Goal: Find specific page/section: Find specific page/section

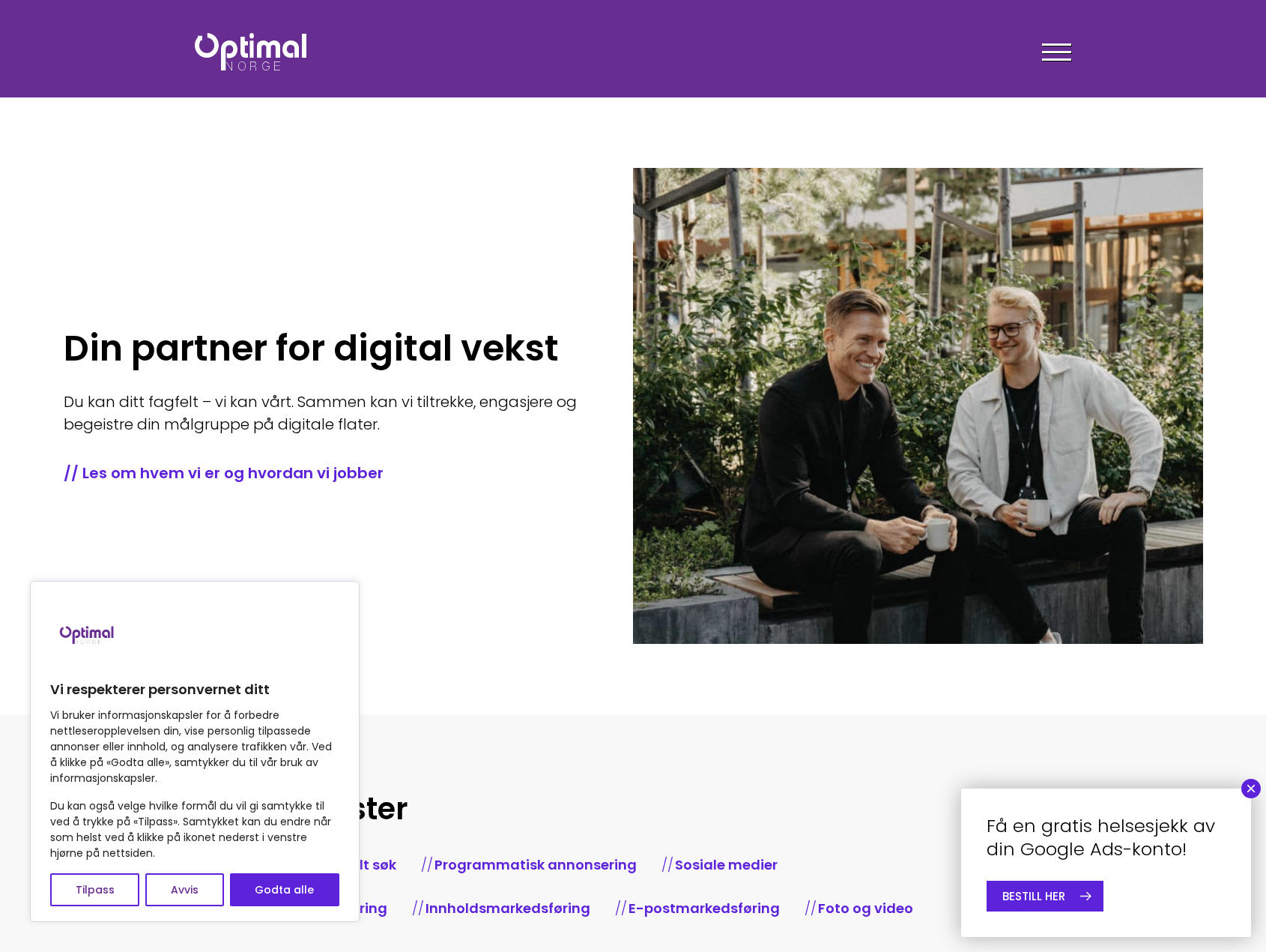
click at [1054, 55] on div at bounding box center [1056, 55] width 29 height 38
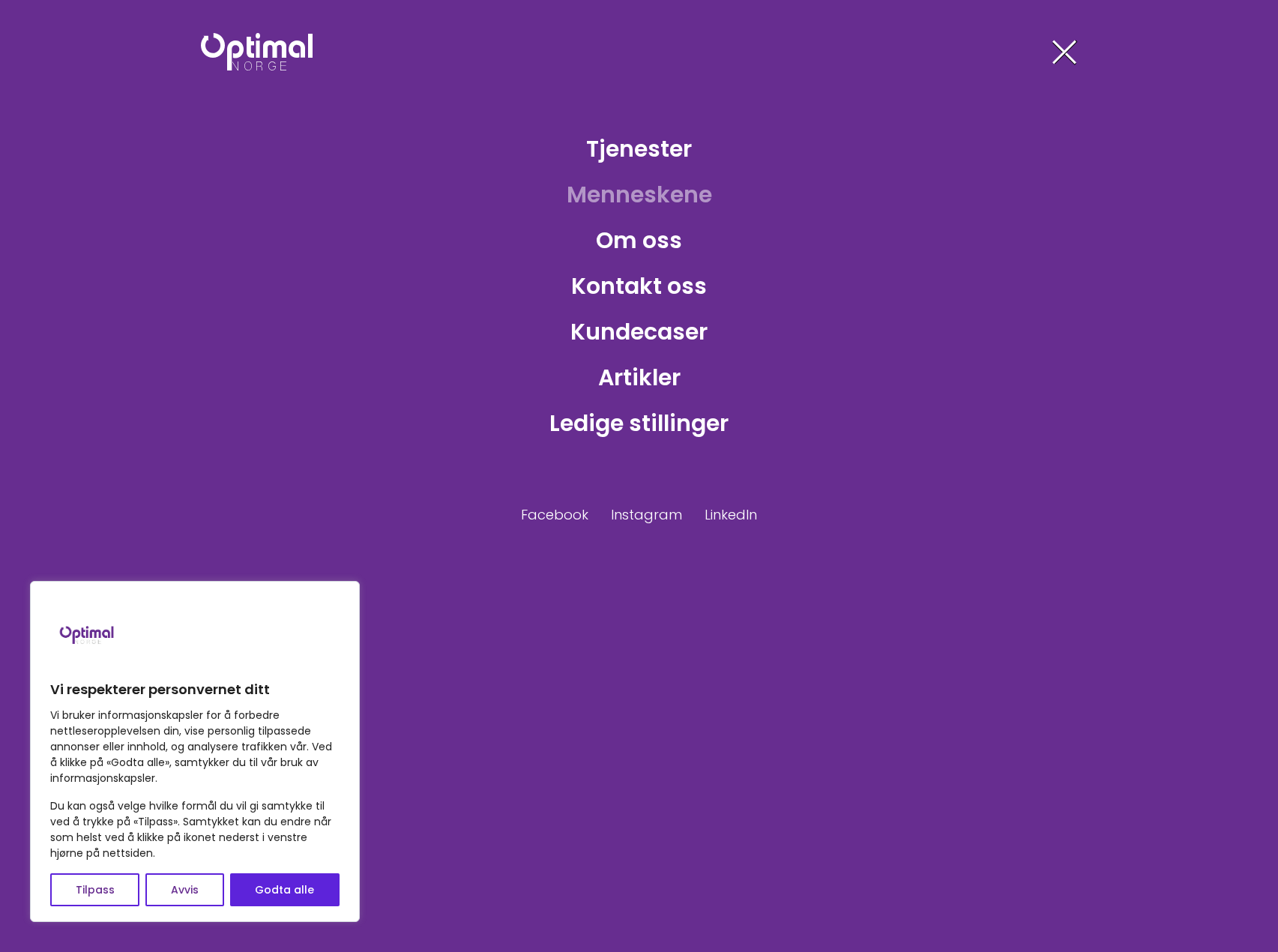
click at [644, 194] on link "Menneskene" at bounding box center [639, 195] width 169 height 49
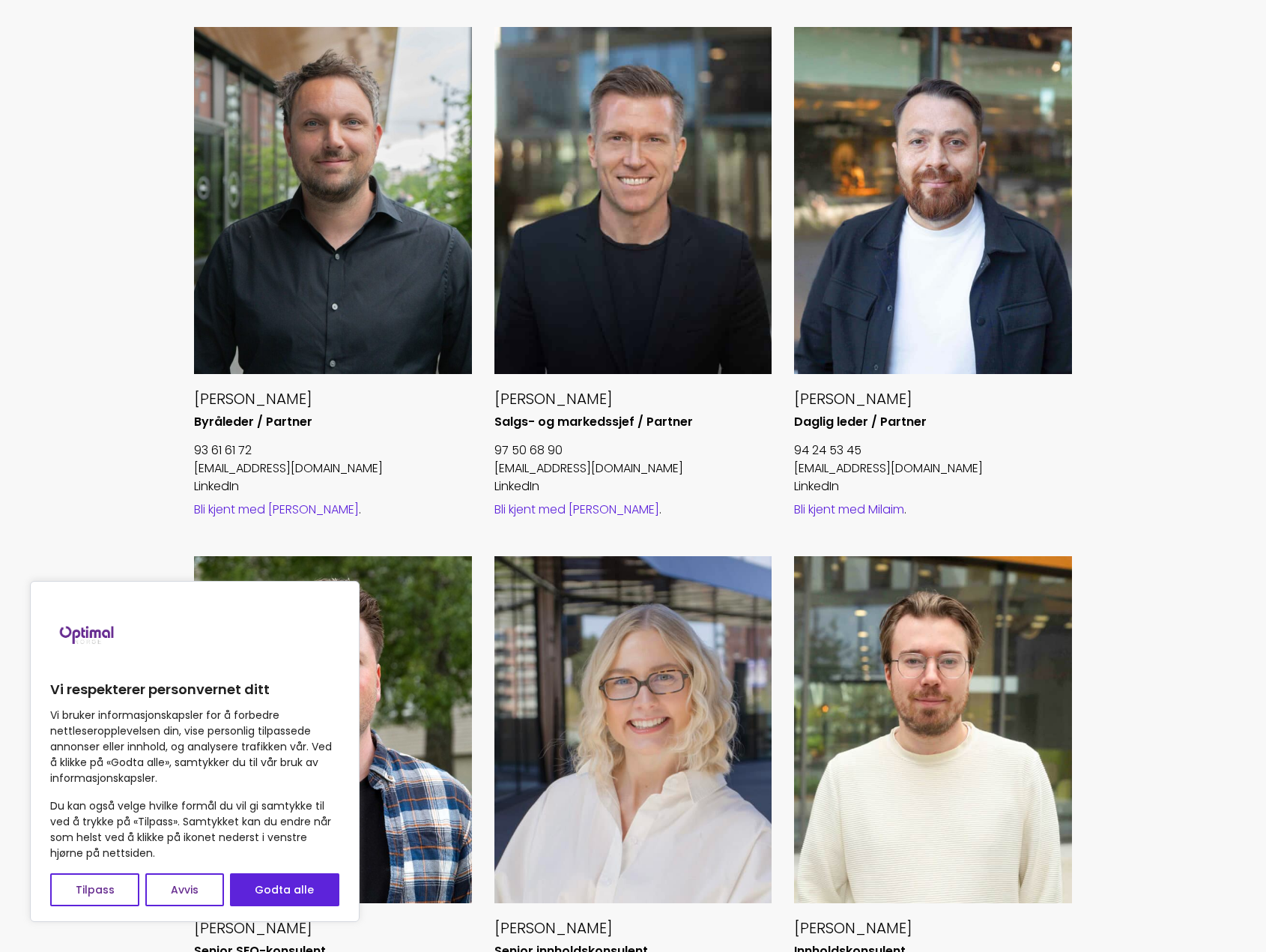
scroll to position [600, 0]
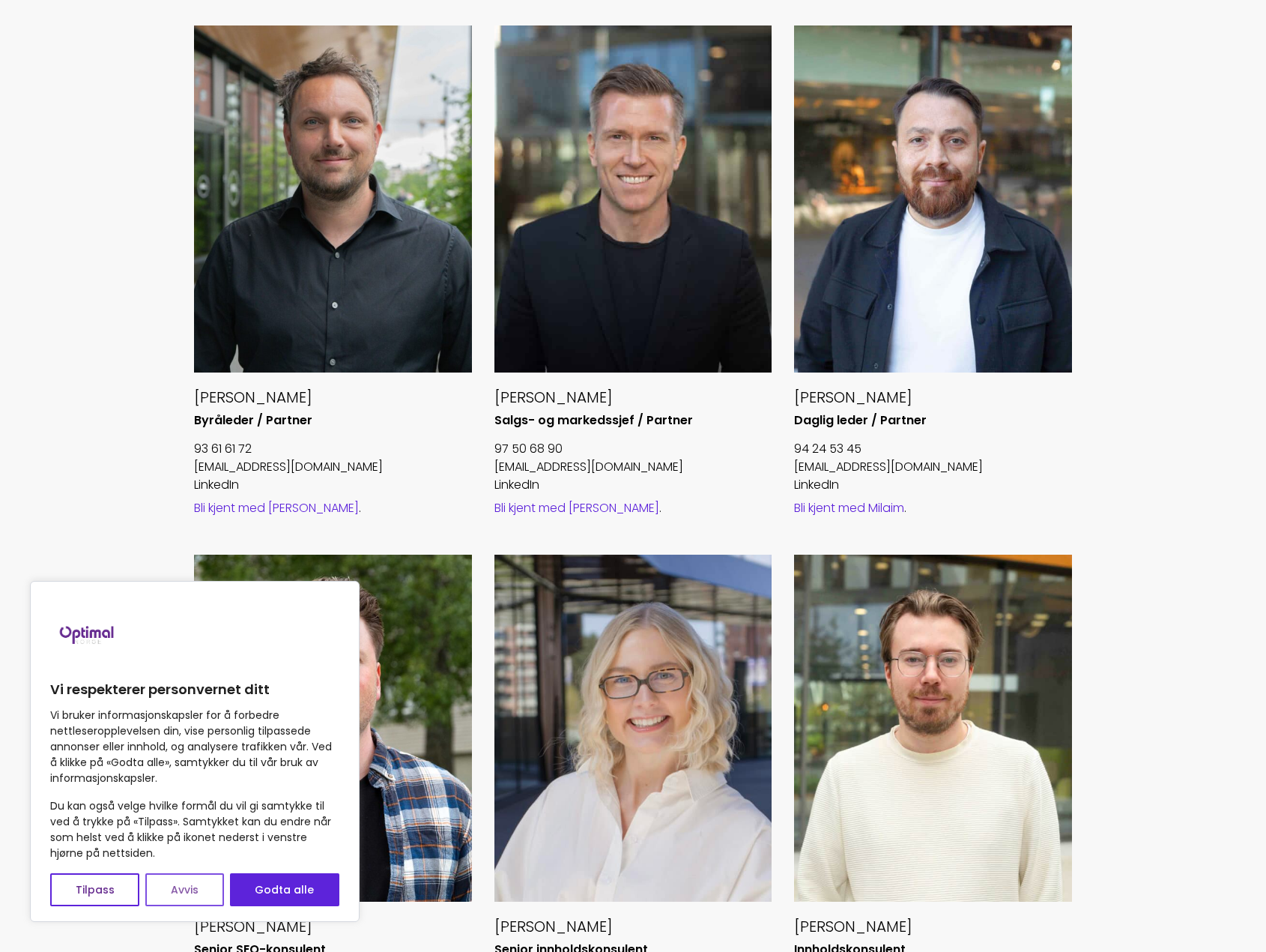
click at [194, 884] on button "Avvis" at bounding box center [184, 889] width 78 height 33
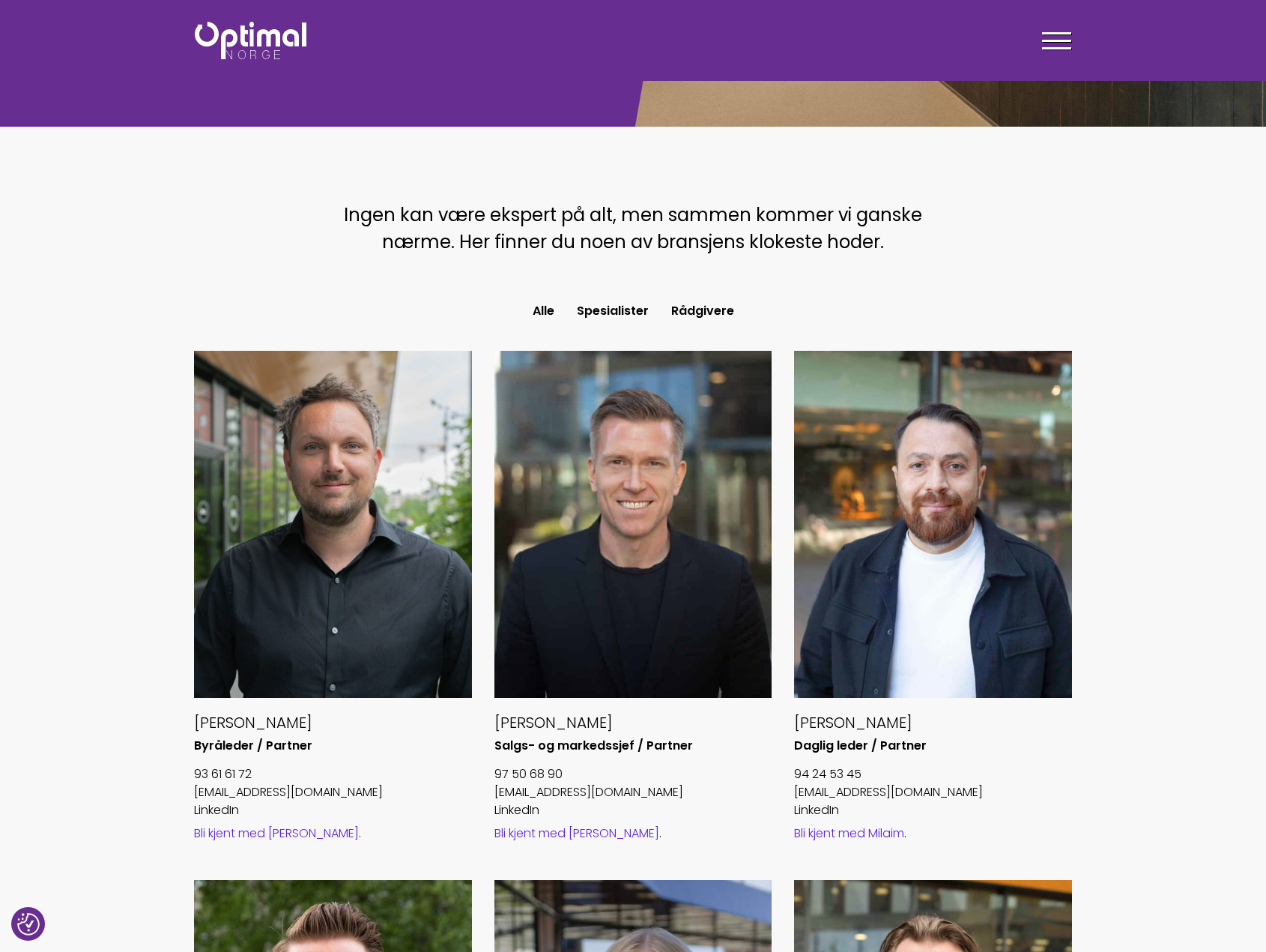
scroll to position [300, 0]
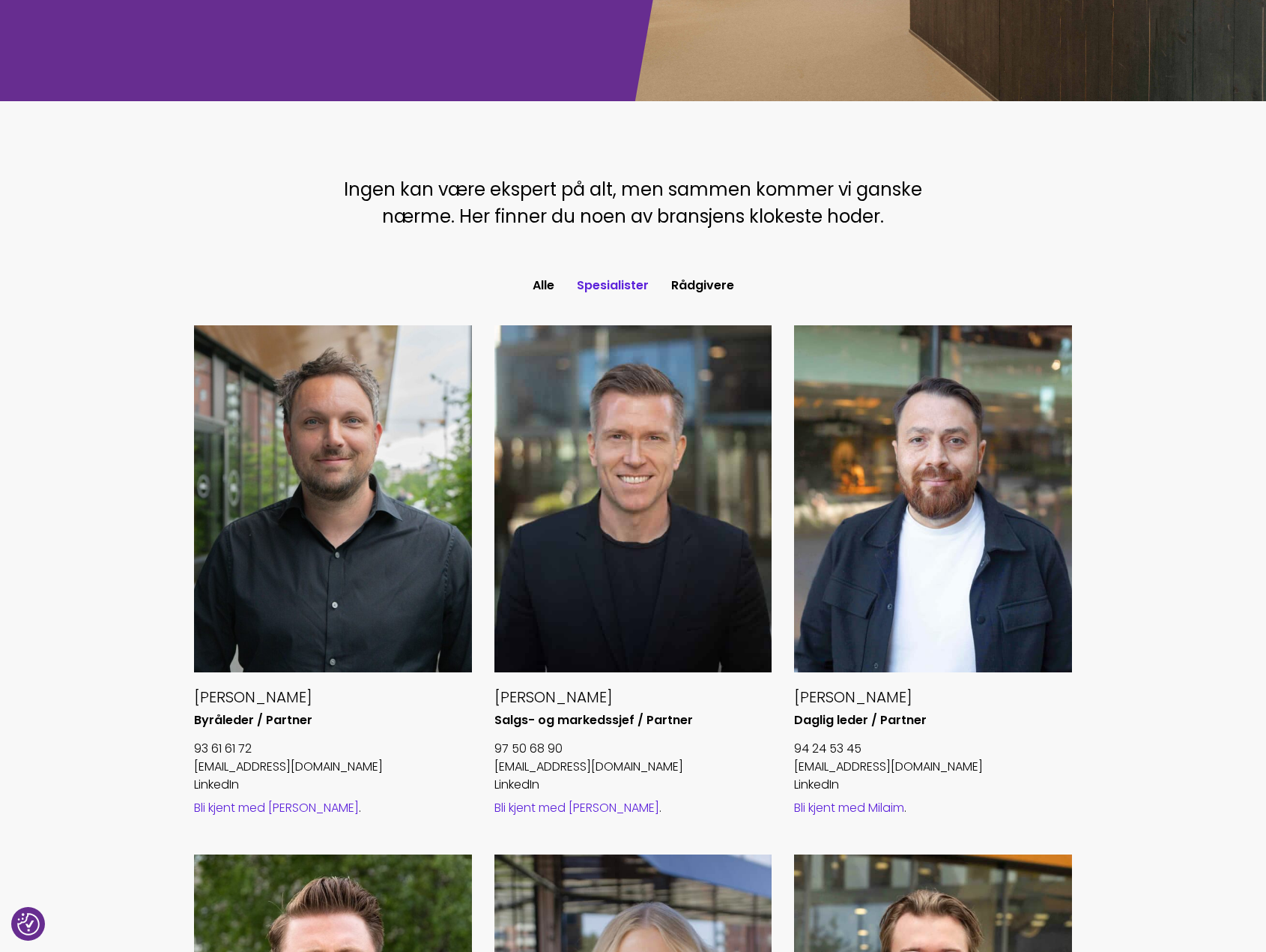
click at [601, 283] on button "Spesialister" at bounding box center [612, 286] width 95 height 27
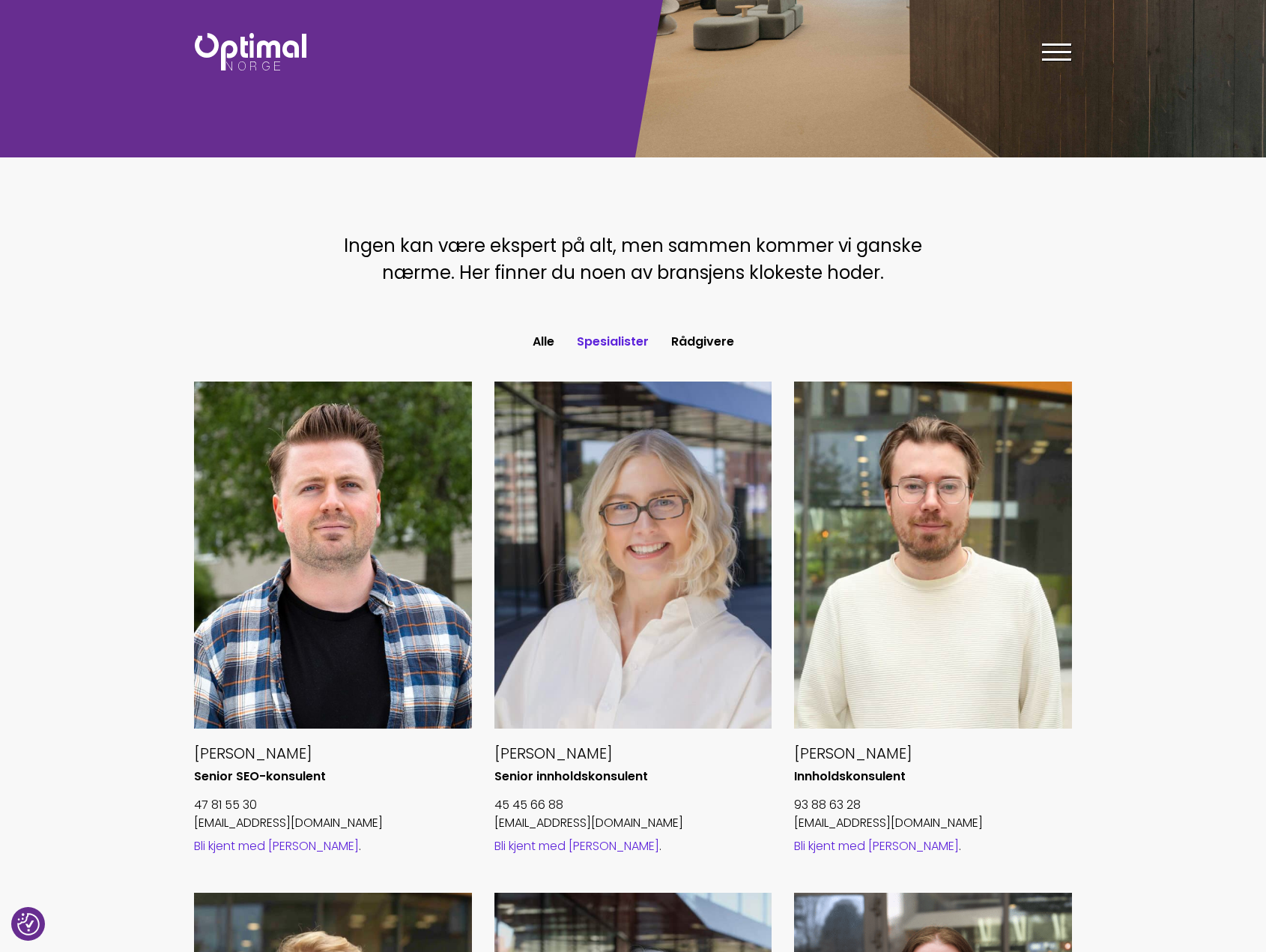
scroll to position [0, 0]
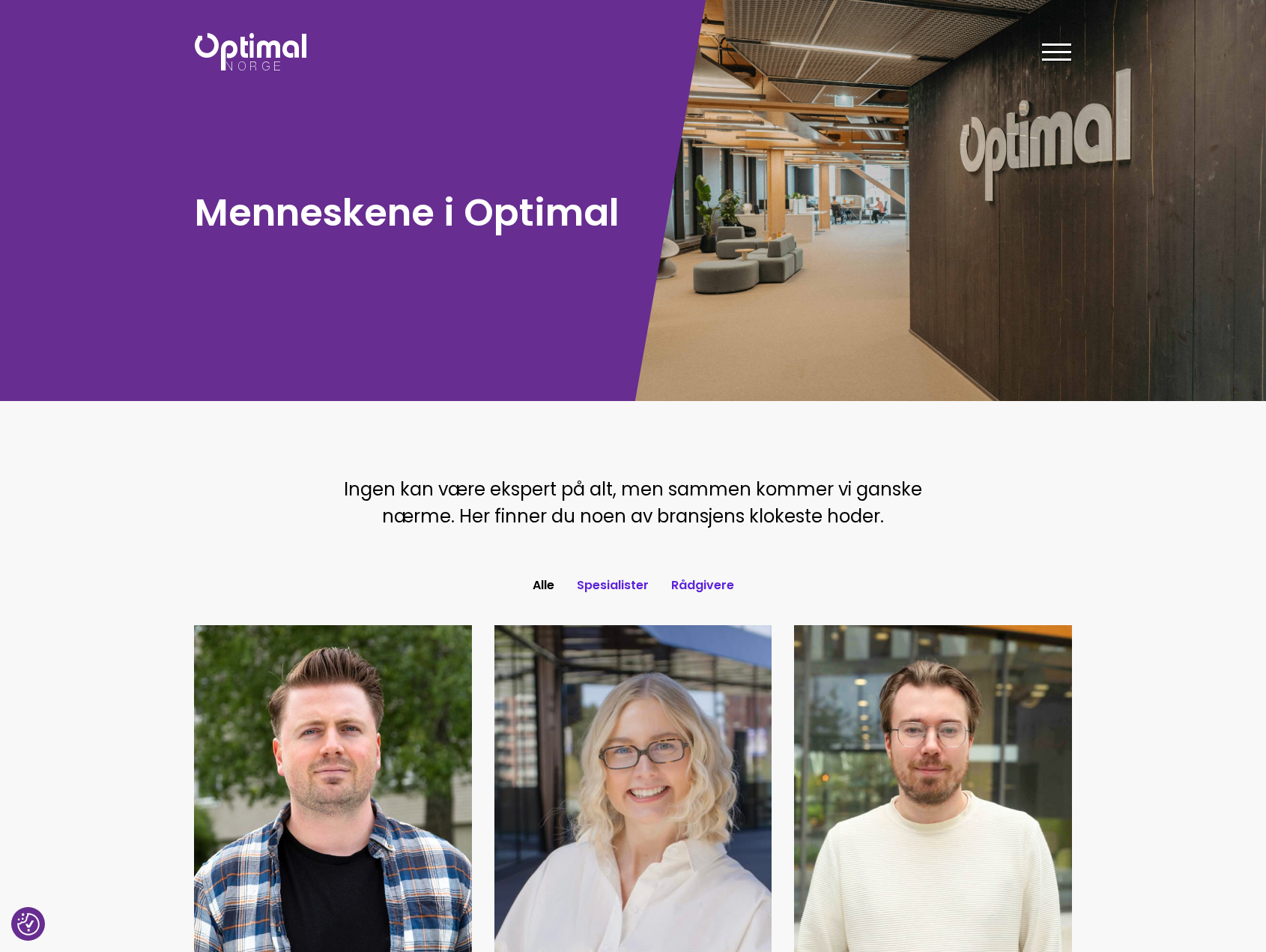
click at [717, 589] on button "Rådgivere" at bounding box center [702, 585] width 86 height 27
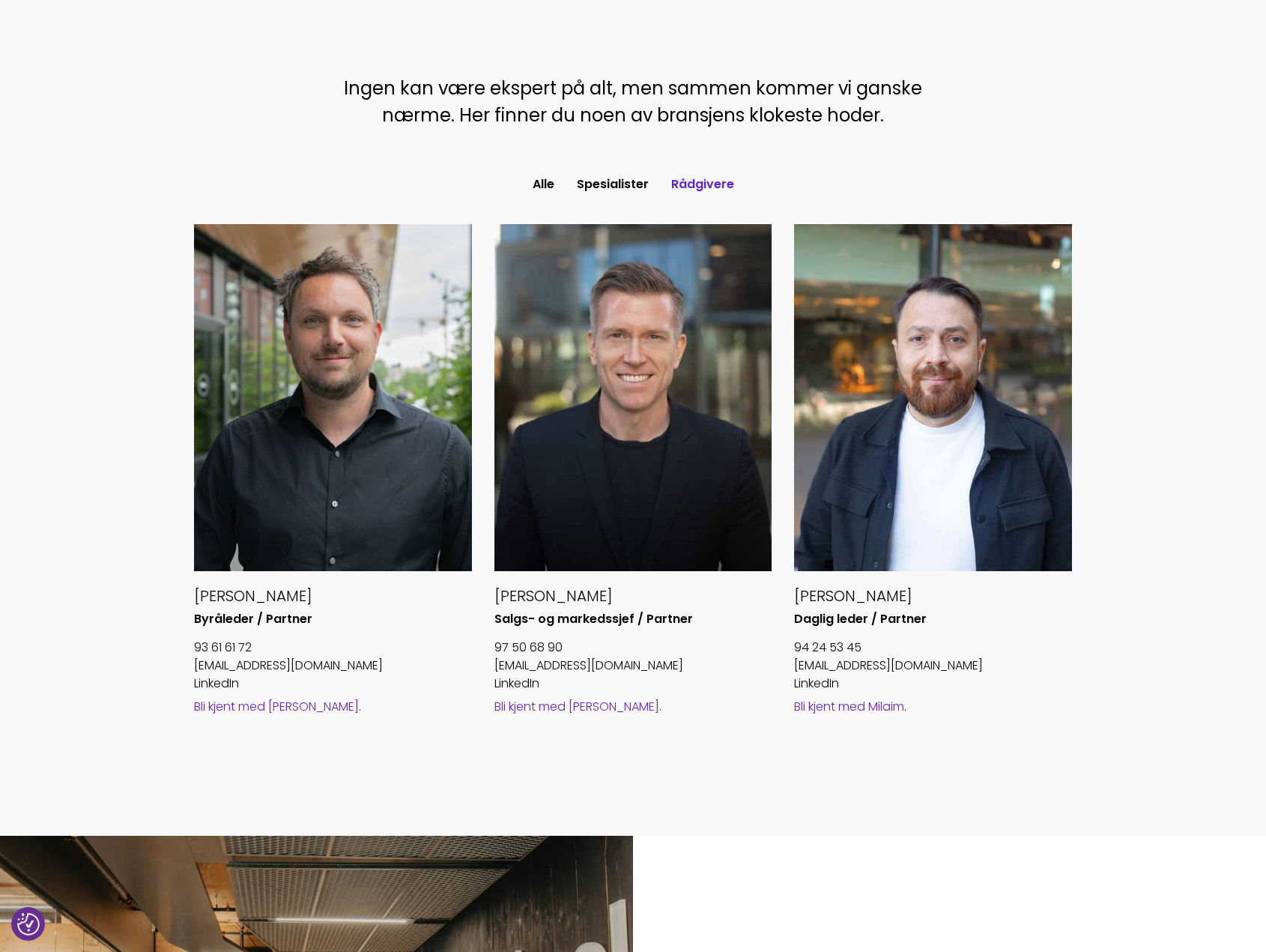
scroll to position [375, 0]
